Goal: Task Accomplishment & Management: Manage account settings

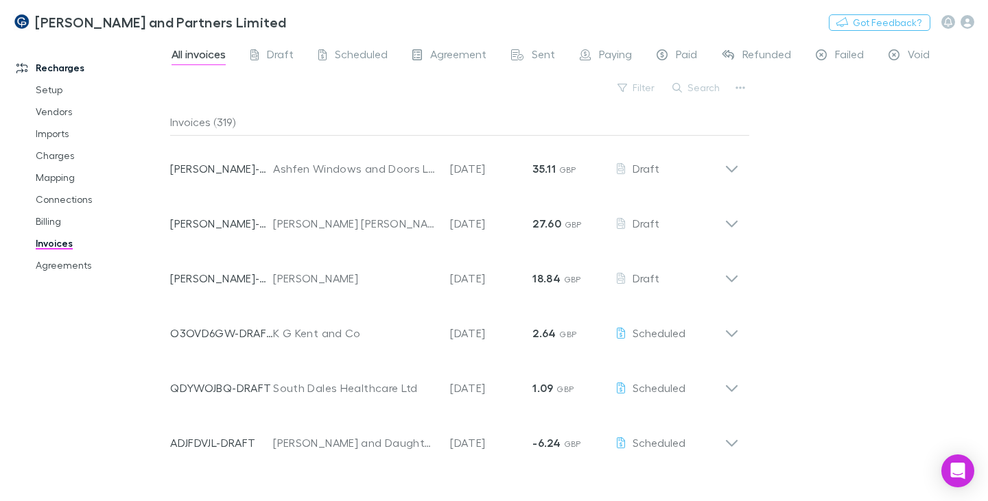
scroll to position [206, 0]
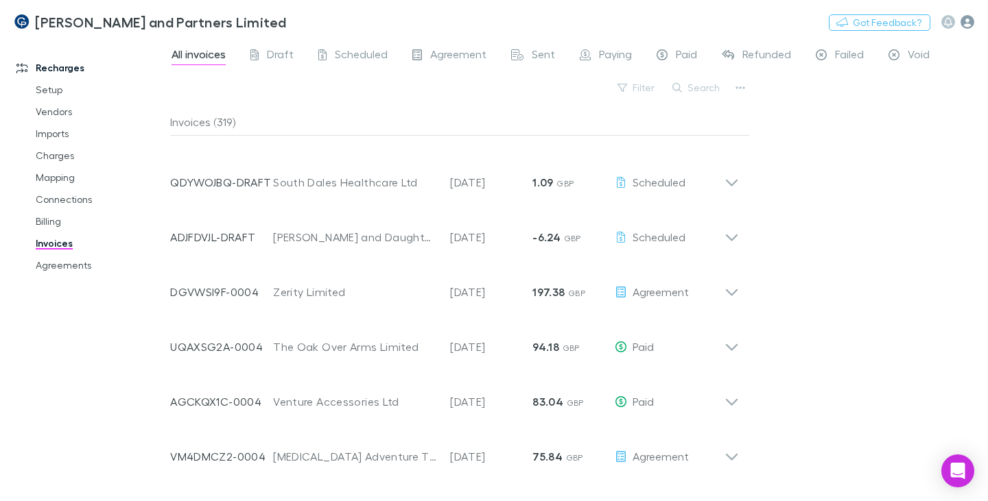
click at [965, 23] on icon "button" at bounding box center [967, 22] width 14 height 14
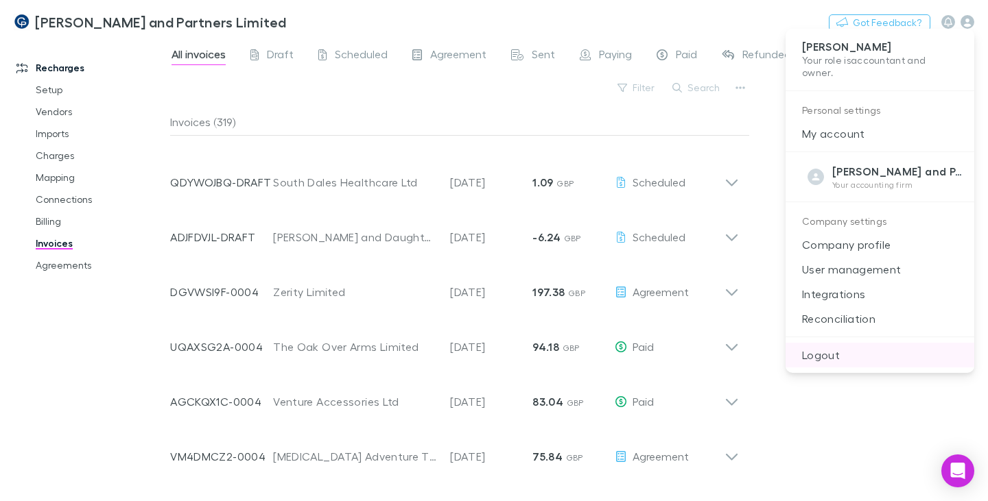
click at [824, 358] on p "Logout" at bounding box center [879, 355] width 189 height 25
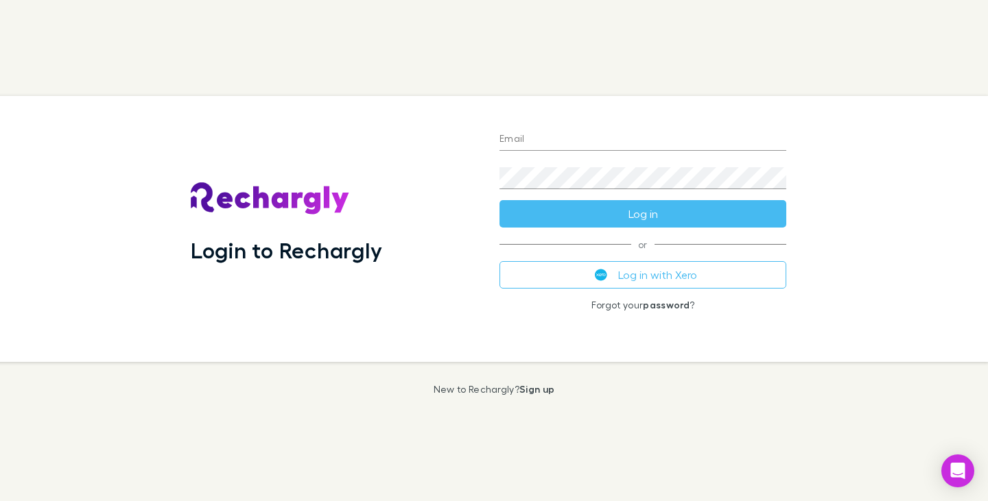
type input "**********"
